Goal: Task Accomplishment & Management: Manage account settings

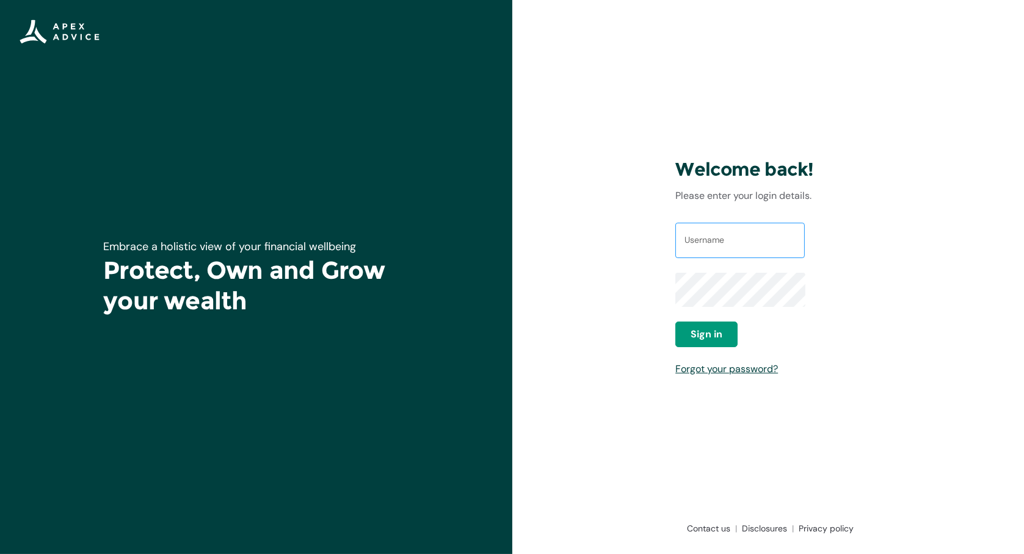
click at [706, 258] on input "Username" at bounding box center [739, 240] width 129 height 35
type input "[EMAIL_ADDRESS][DOMAIN_NAME]"
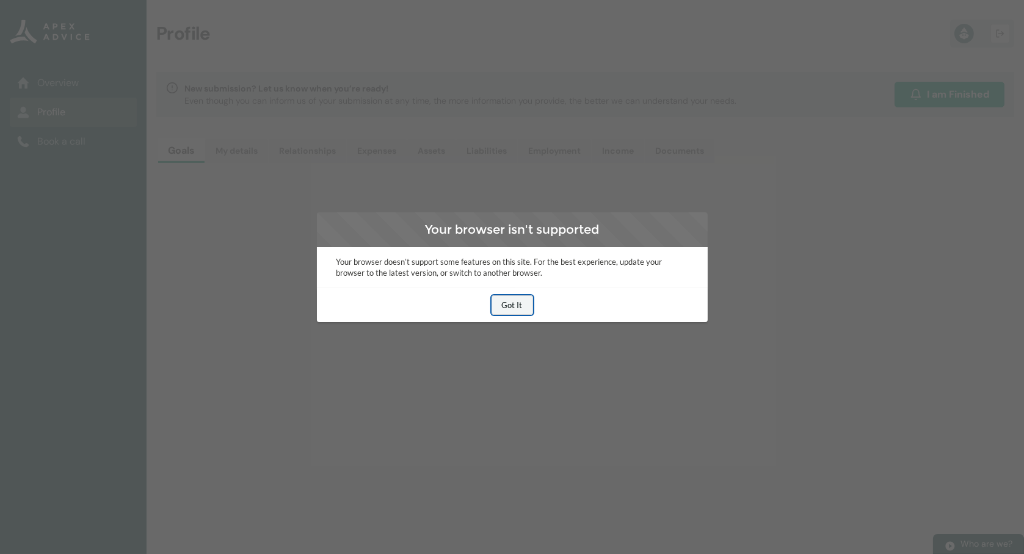
click at [513, 309] on button "Got It" at bounding box center [512, 305] width 42 height 20
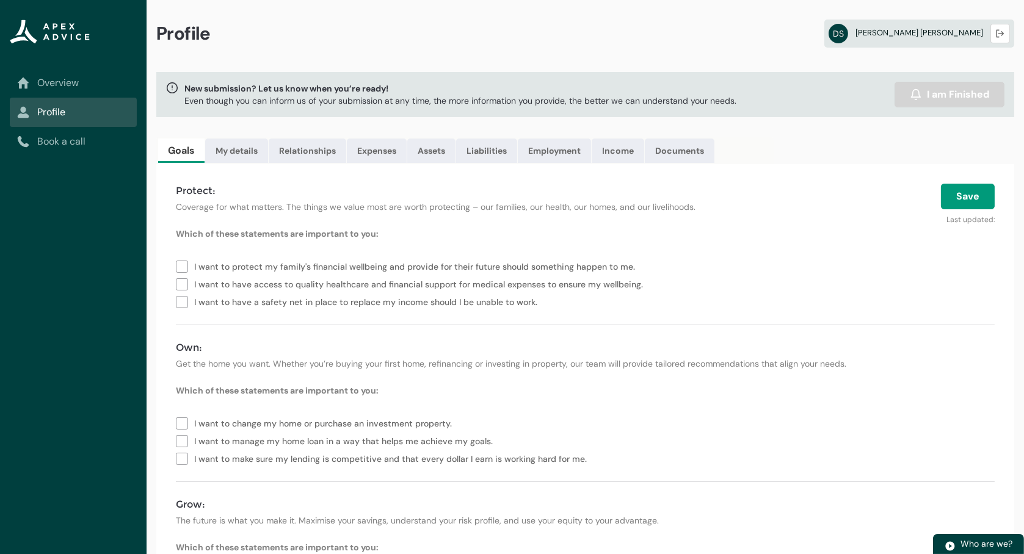
click at [962, 38] on div "DS Danielle Schouten Logout" at bounding box center [918, 34] width 181 height 20
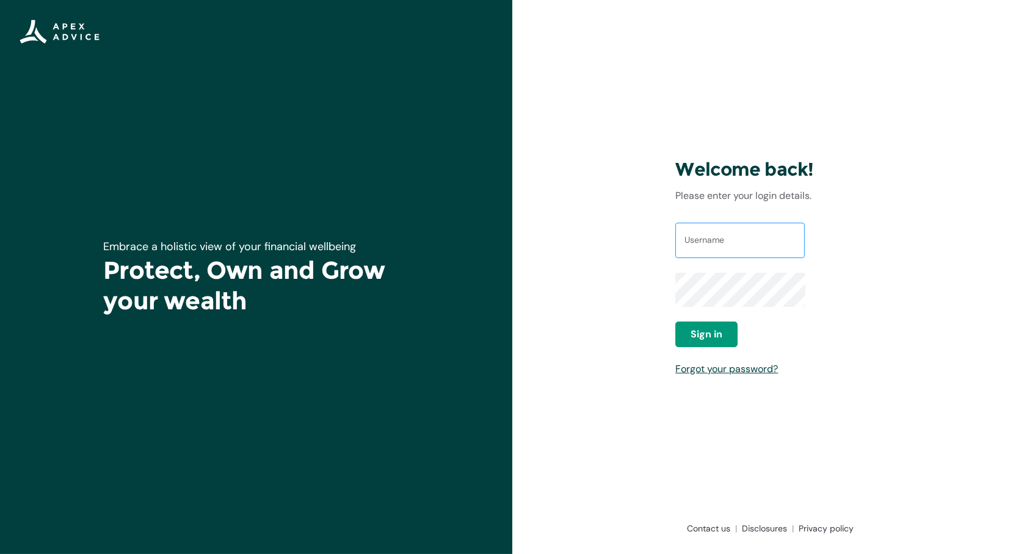
click at [729, 256] on input "Username" at bounding box center [739, 240] width 129 height 35
type input "[EMAIL_ADDRESS][DOMAIN_NAME]"
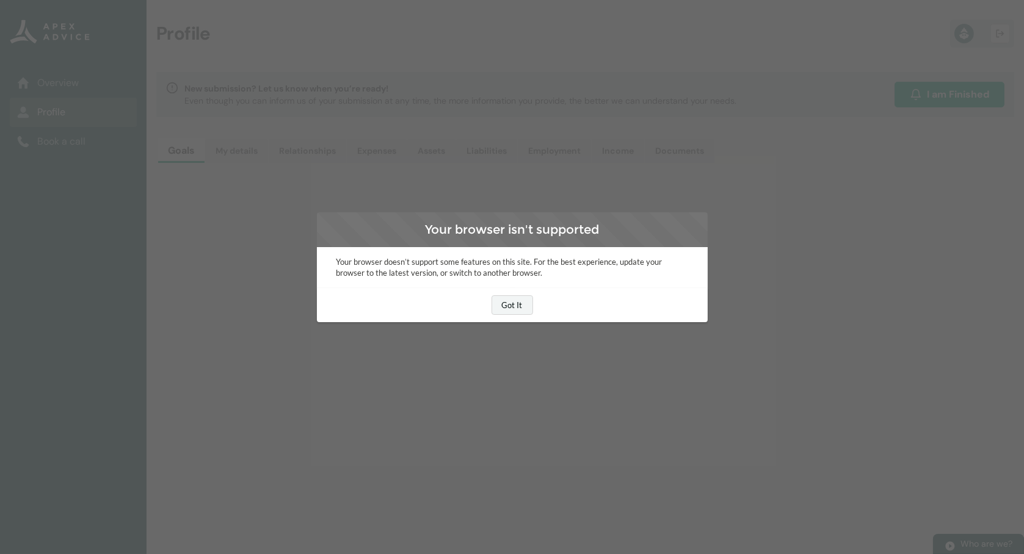
click at [515, 307] on button "Got It" at bounding box center [512, 305] width 42 height 20
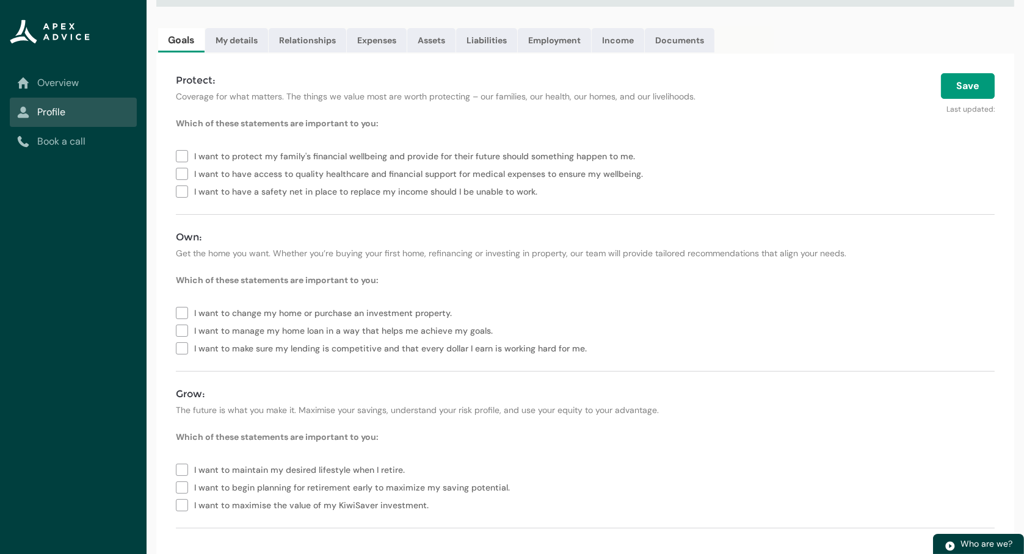
scroll to position [118, 0]
